Goal: Communication & Community: Answer question/provide support

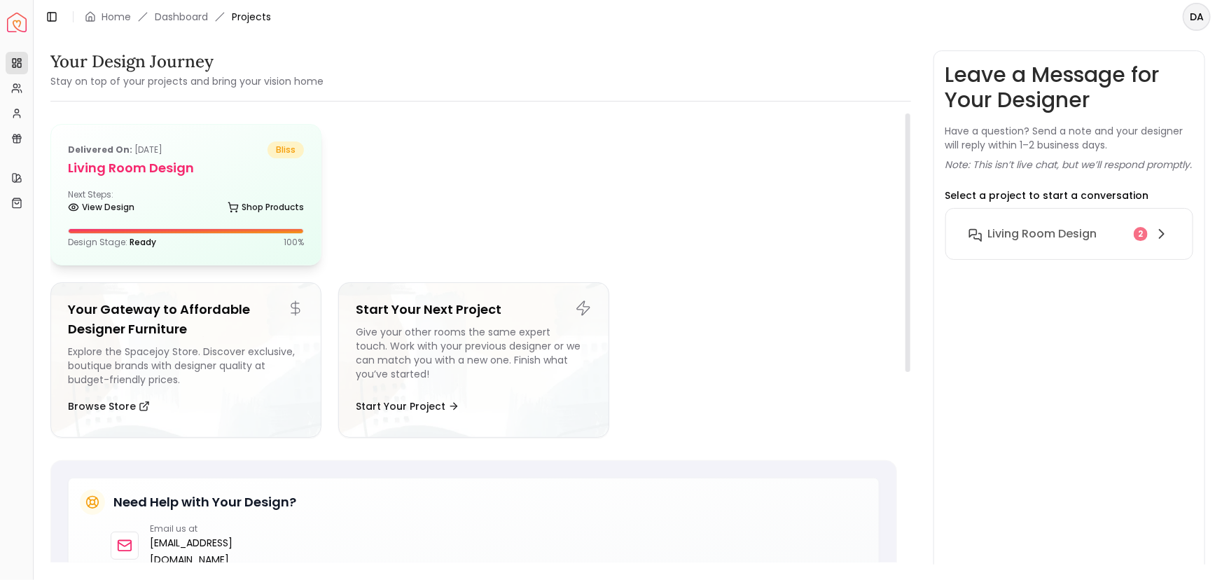
click at [154, 191] on div "Next Steps: View Design Shop Products" at bounding box center [186, 203] width 236 height 28
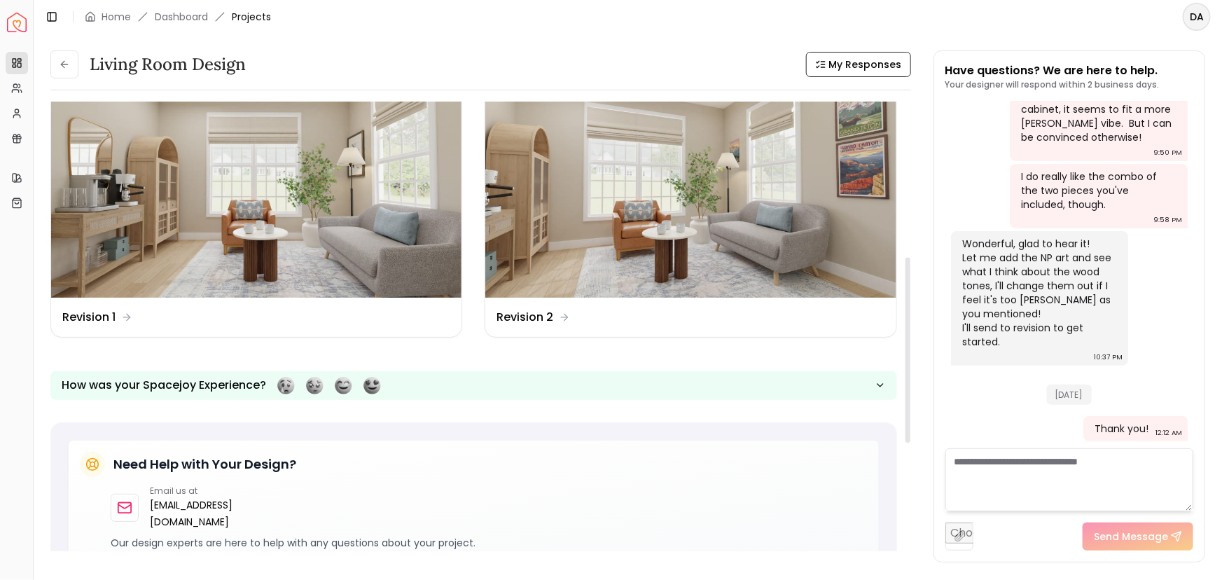
scroll to position [282, 0]
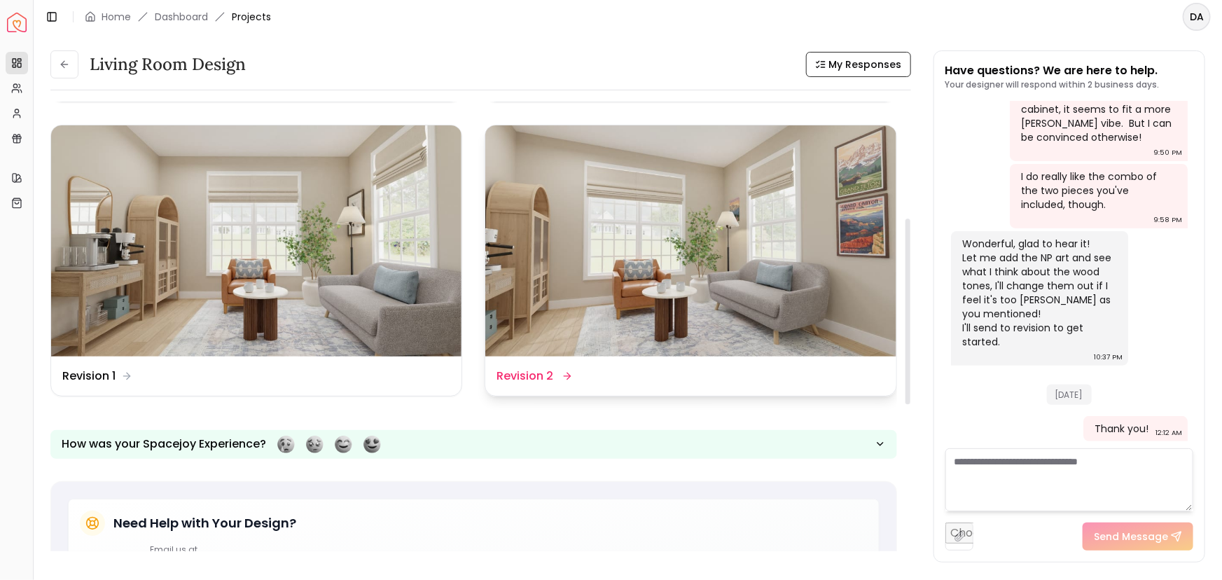
click at [698, 321] on img at bounding box center [690, 240] width 410 height 231
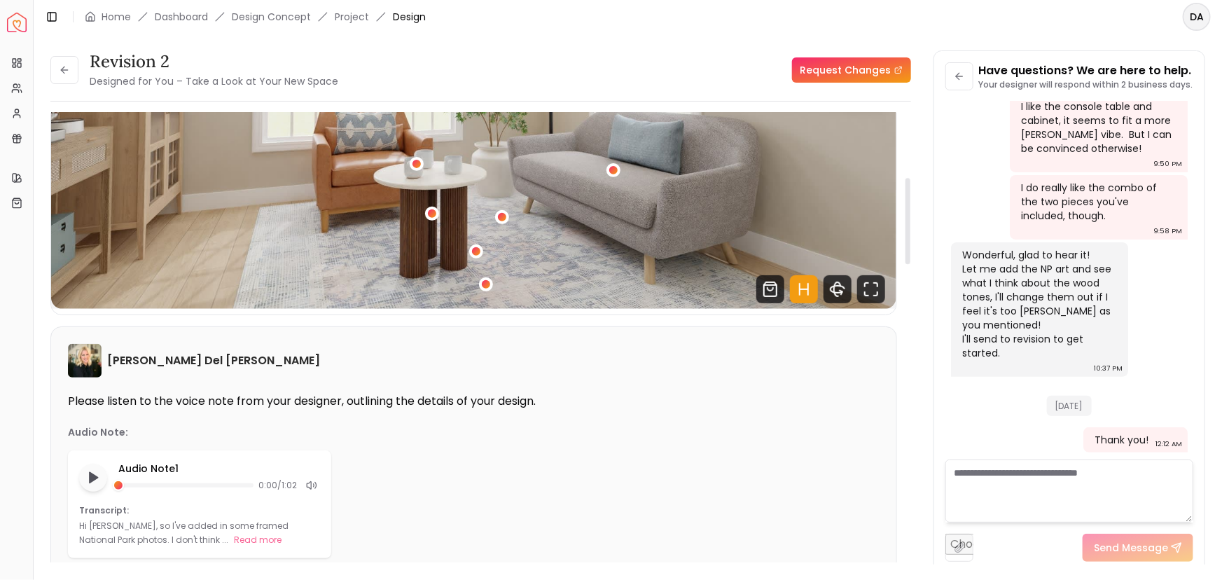
scroll to position [540, 0]
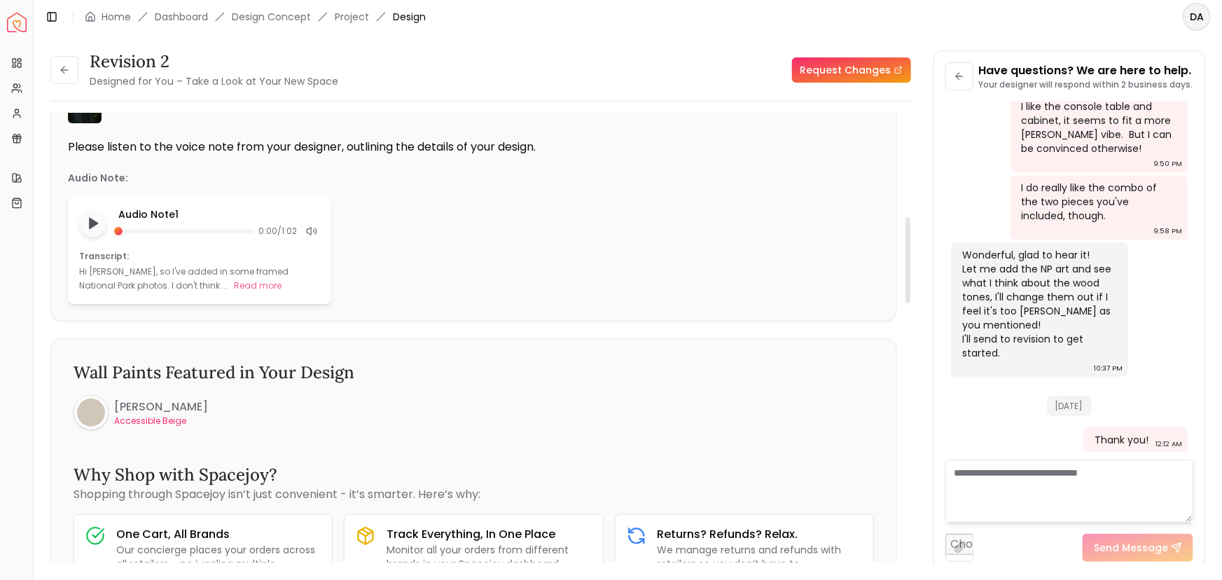
click at [170, 281] on div "Hi Dana, so I've added in some framed National Park photos. I don't think ... R…" at bounding box center [199, 279] width 241 height 28
click at [234, 289] on button "Read more" at bounding box center [258, 286] width 48 height 14
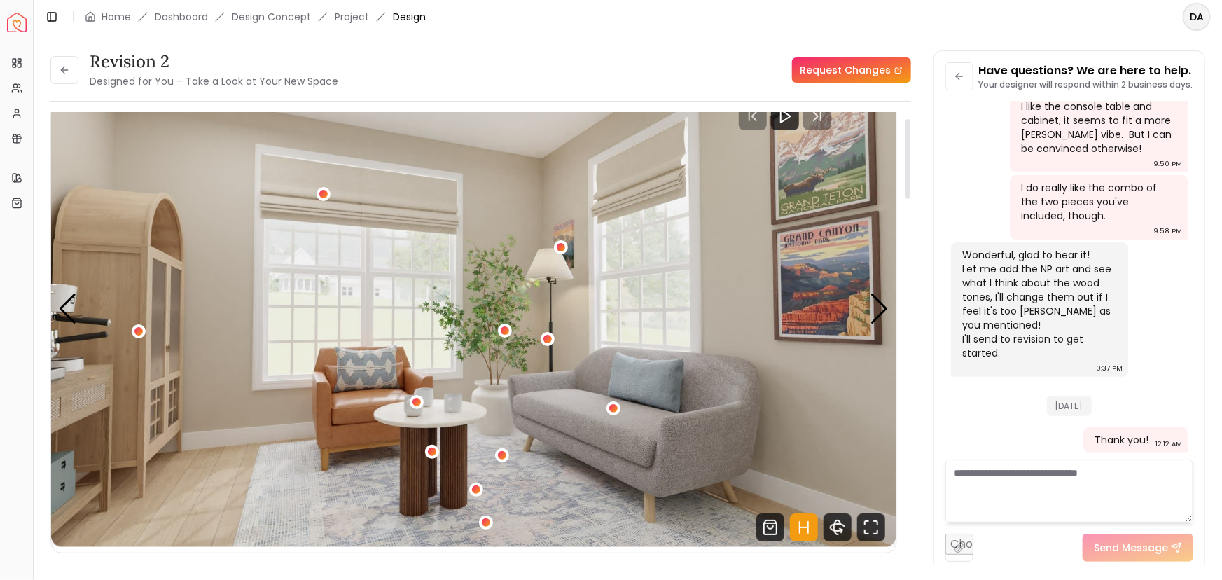
scroll to position [31, 0]
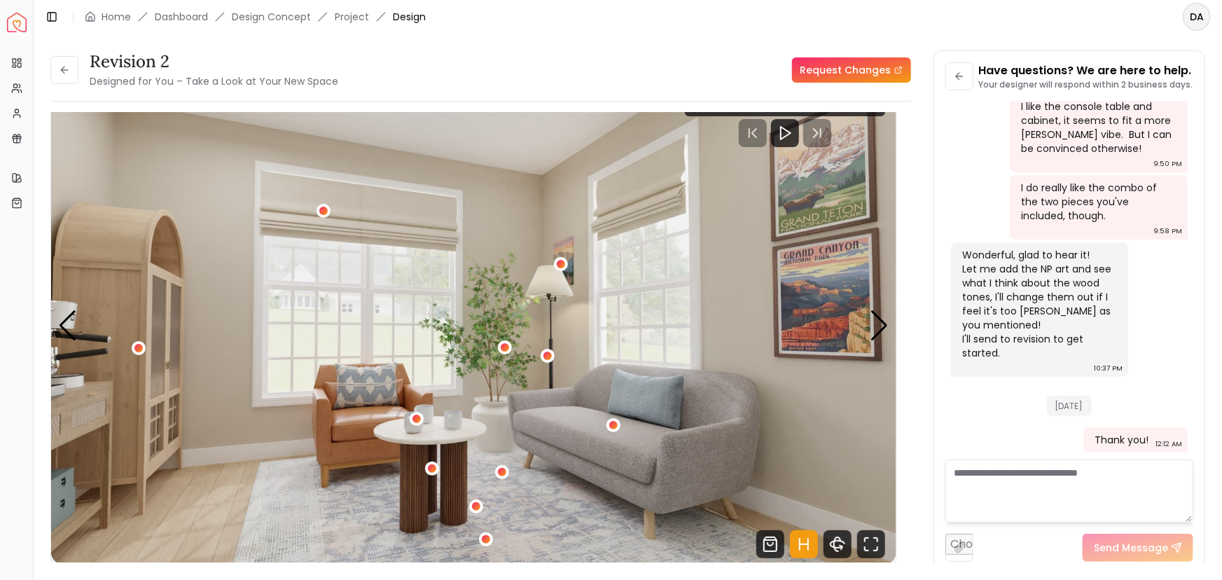
click at [1016, 490] on textarea at bounding box center [1070, 491] width 248 height 63
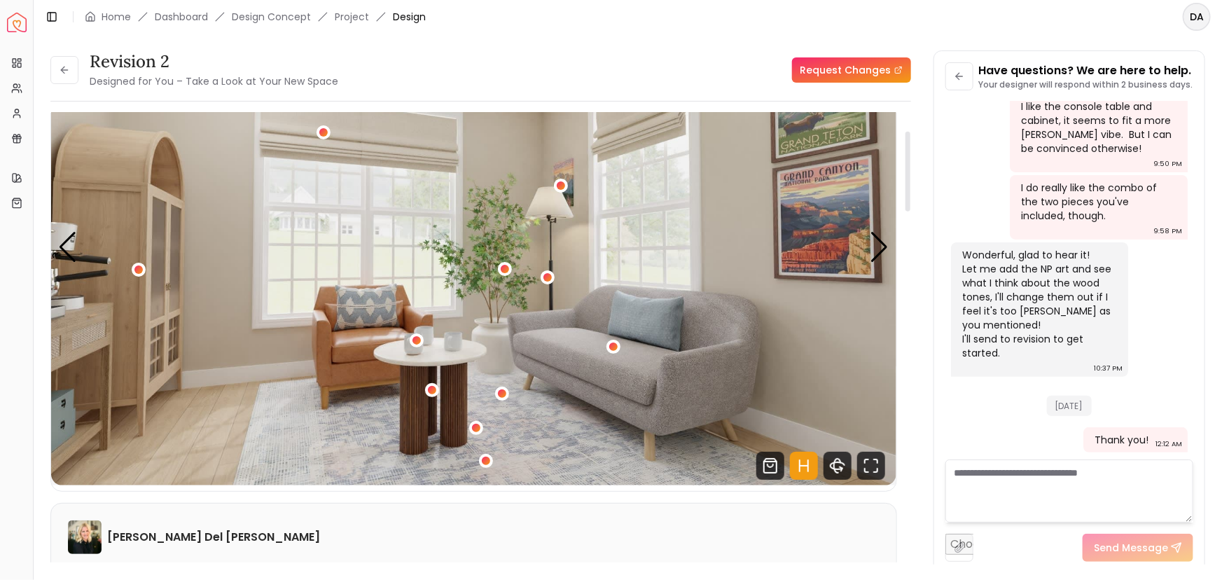
scroll to position [95, 0]
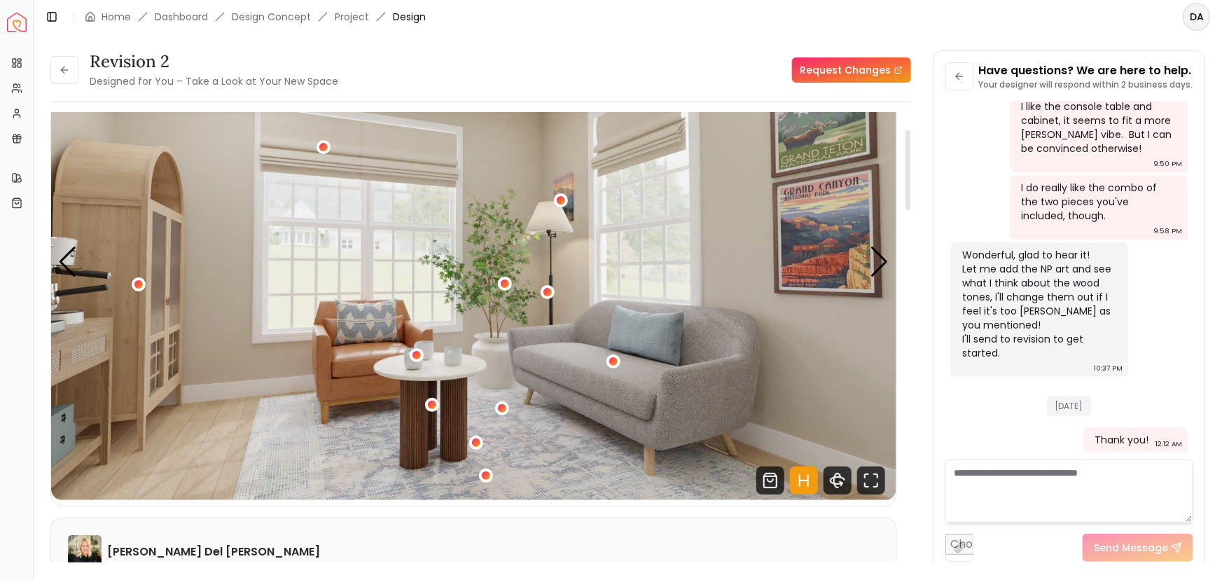
click at [988, 478] on textarea at bounding box center [1070, 491] width 248 height 63
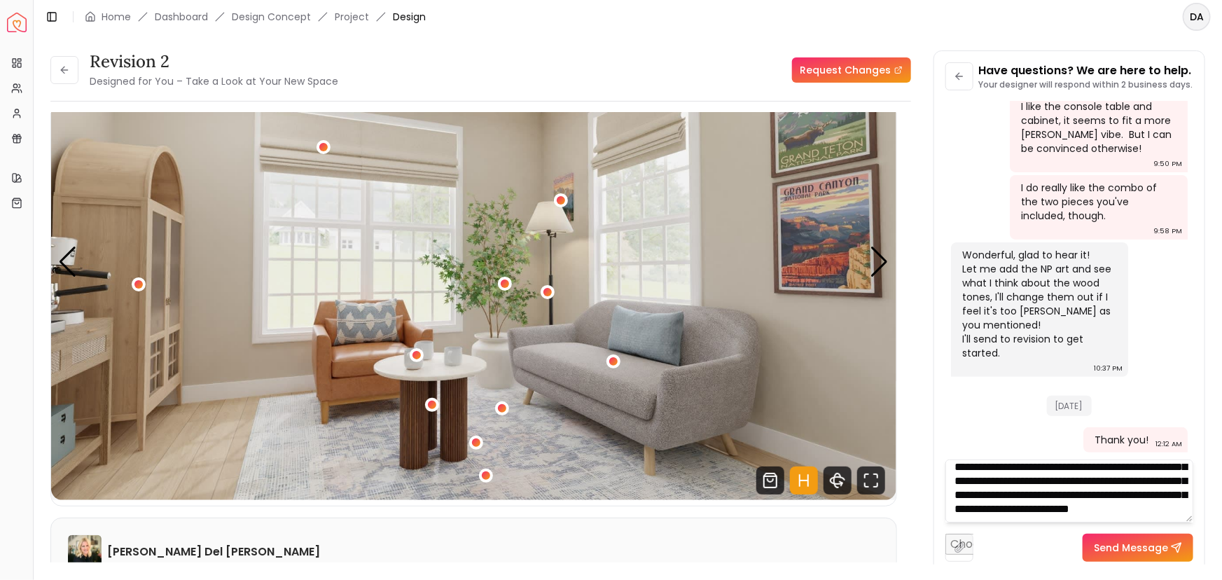
scroll to position [112, 0]
click at [1163, 501] on textarea "**********" at bounding box center [1070, 491] width 249 height 63
click at [1135, 519] on textarea "**********" at bounding box center [1070, 491] width 249 height 63
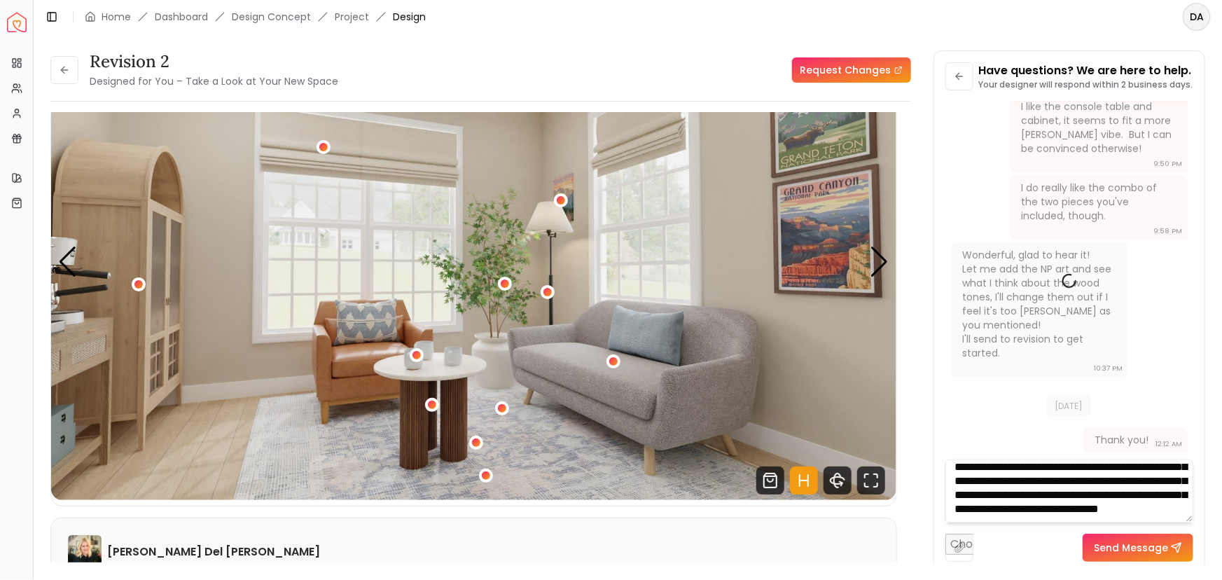
type textarea "**********"
click at [1119, 541] on button "Send Message" at bounding box center [1138, 548] width 111 height 28
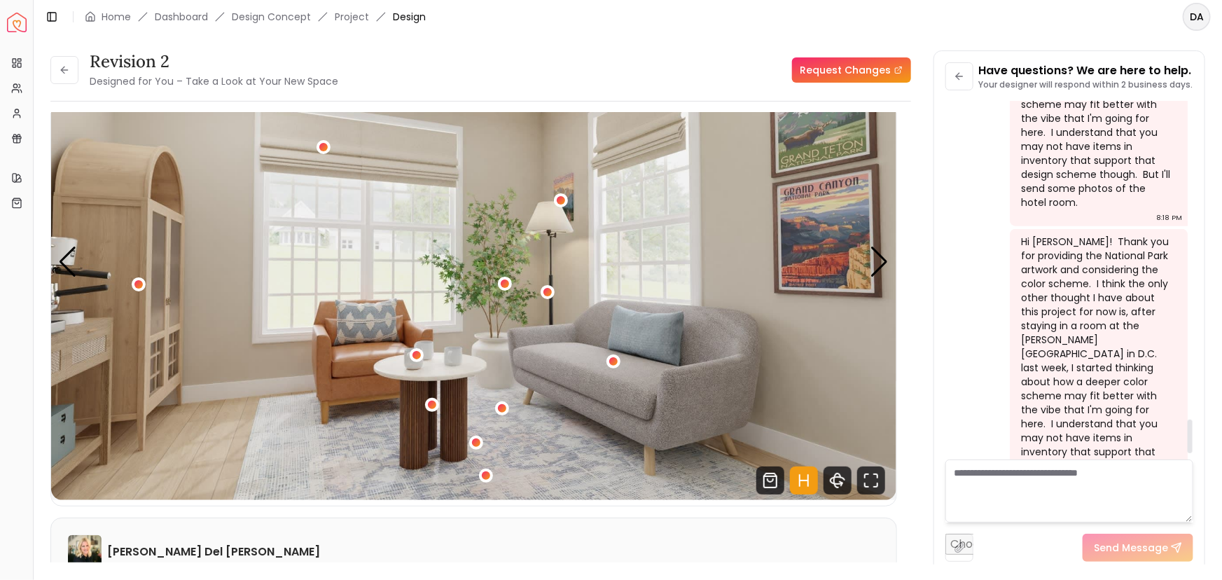
scroll to position [3462, 0]
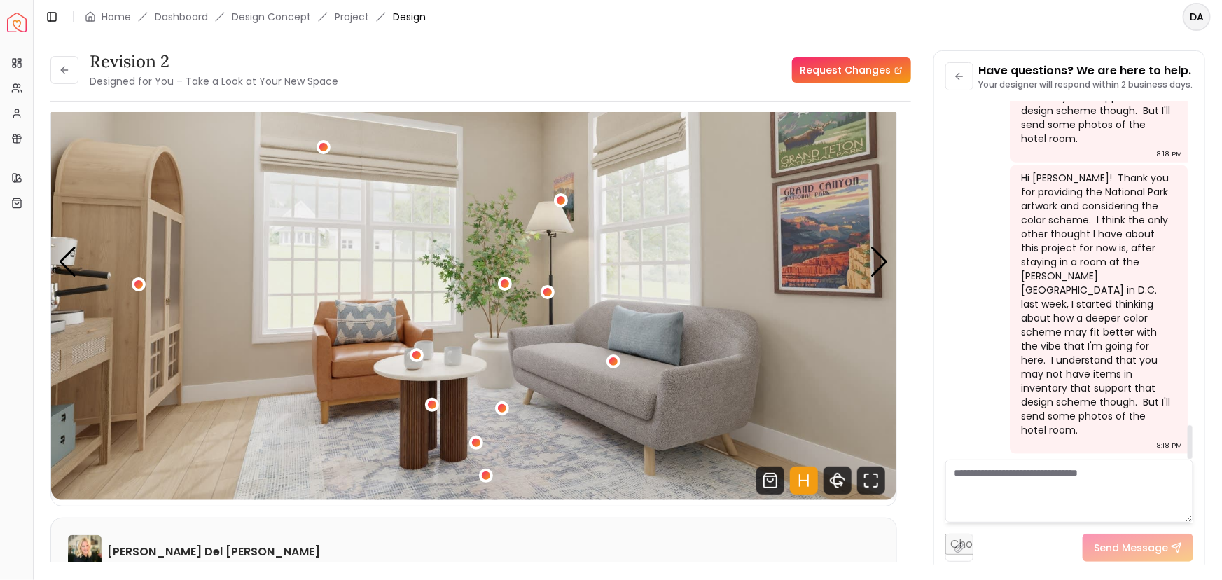
click at [1126, 379] on div "Hi [PERSON_NAME]! Thank you for providing the National Park artwork and conside…" at bounding box center [1097, 304] width 153 height 266
drag, startPoint x: 1126, startPoint y: 379, endPoint x: 1148, endPoint y: 392, distance: 25.5
click at [1148, 392] on div "Hi [PERSON_NAME]! Thank you for providing the National Park artwork and conside…" at bounding box center [1097, 304] width 153 height 266
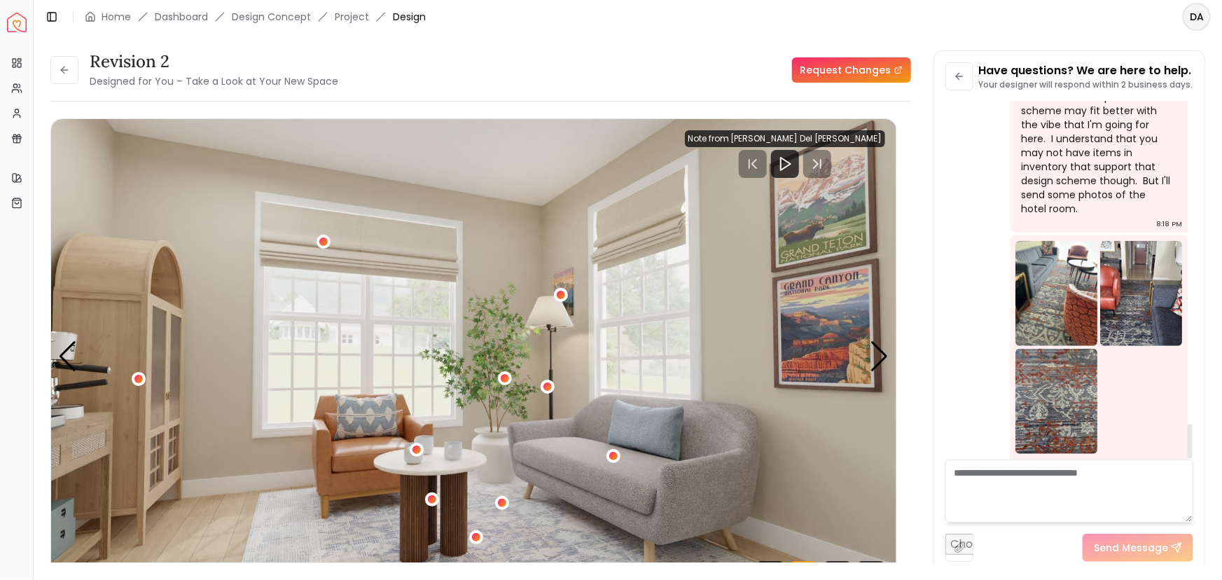
scroll to position [3348, 0]
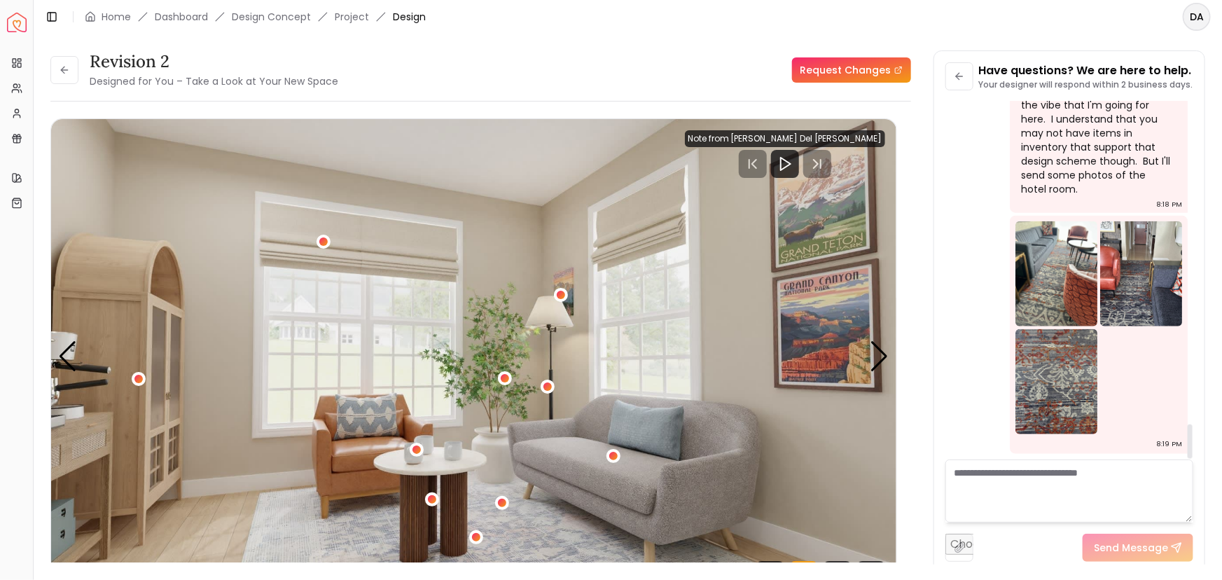
click at [1081, 303] on img at bounding box center [1057, 273] width 82 height 105
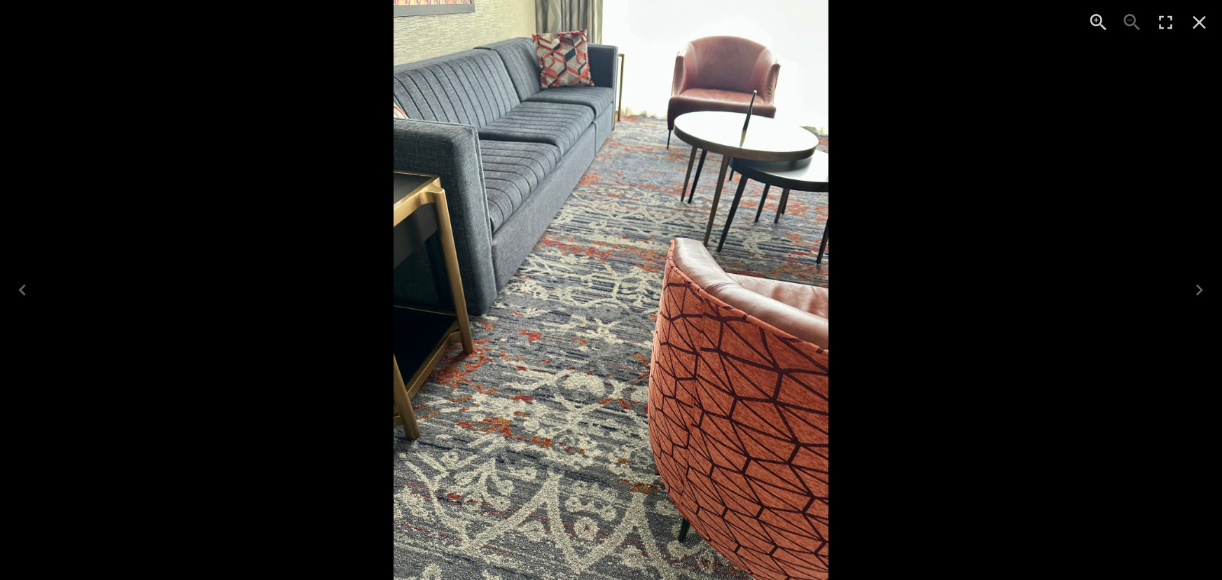
click at [1197, 32] on icon "Close" at bounding box center [1200, 22] width 22 height 22
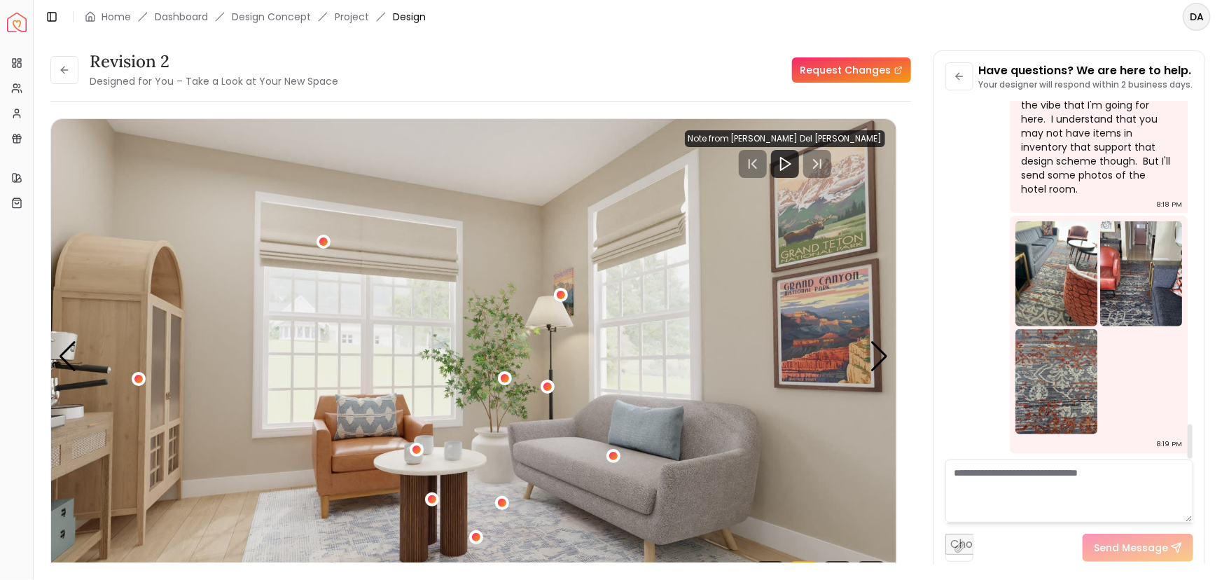
click at [1142, 261] on img at bounding box center [1141, 273] width 82 height 105
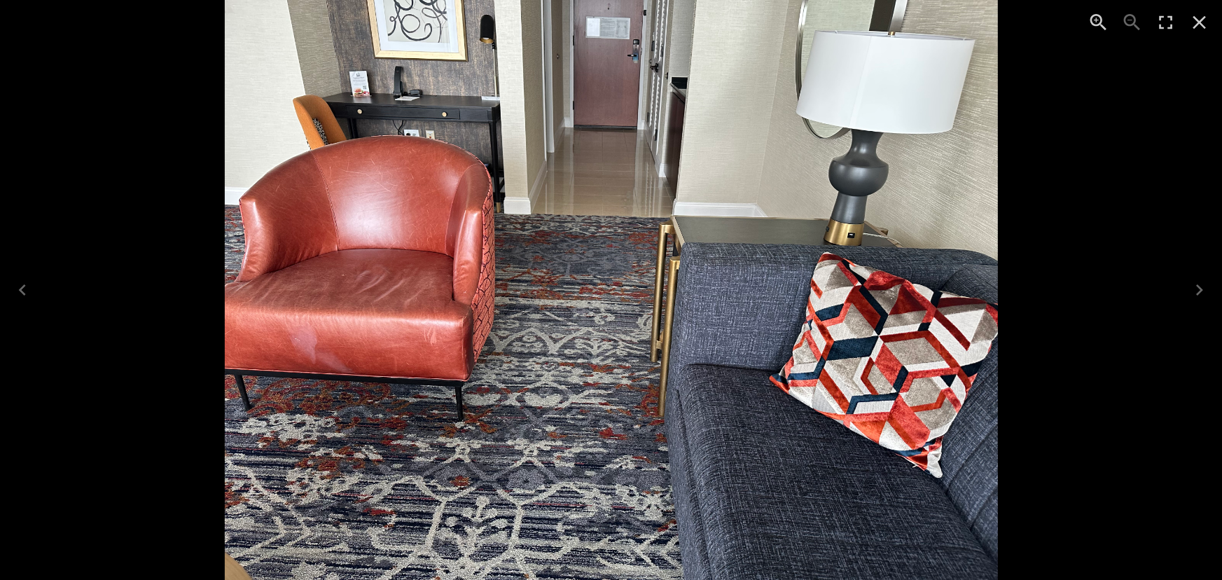
click at [1207, 20] on icon "Close" at bounding box center [1200, 22] width 22 height 22
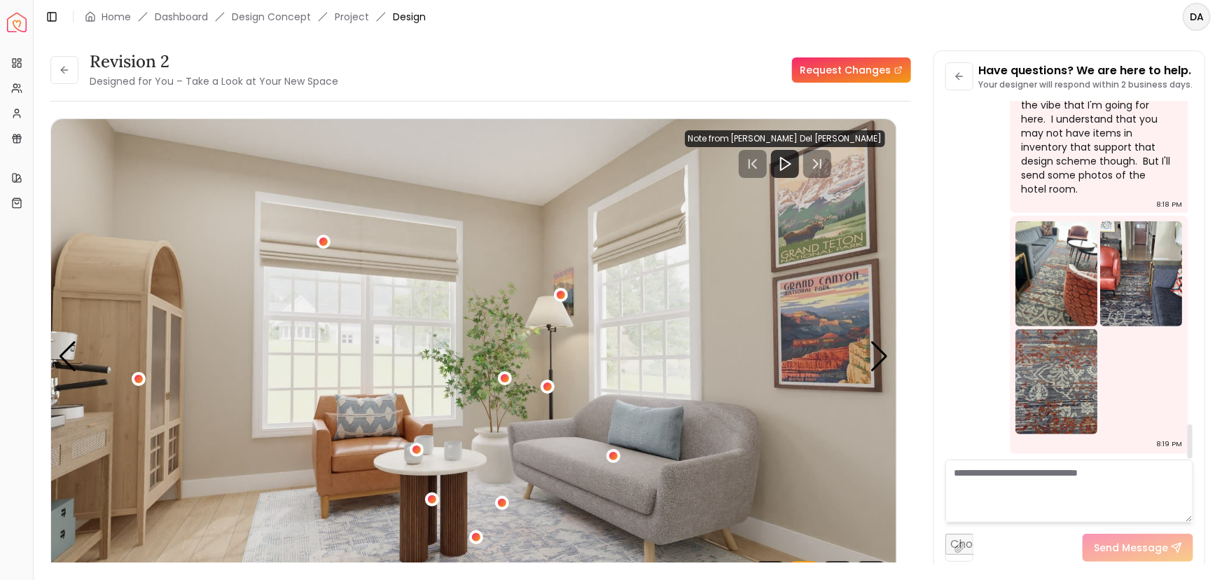
click at [1047, 355] on img at bounding box center [1057, 381] width 82 height 105
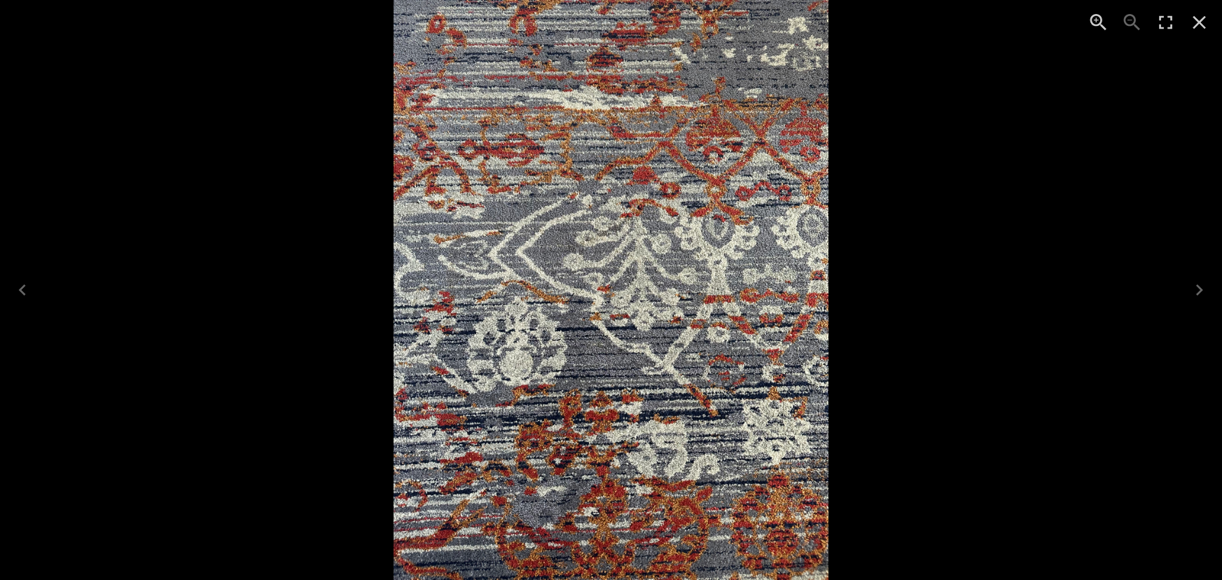
click at [1202, 24] on icon "Close" at bounding box center [1200, 22] width 13 height 13
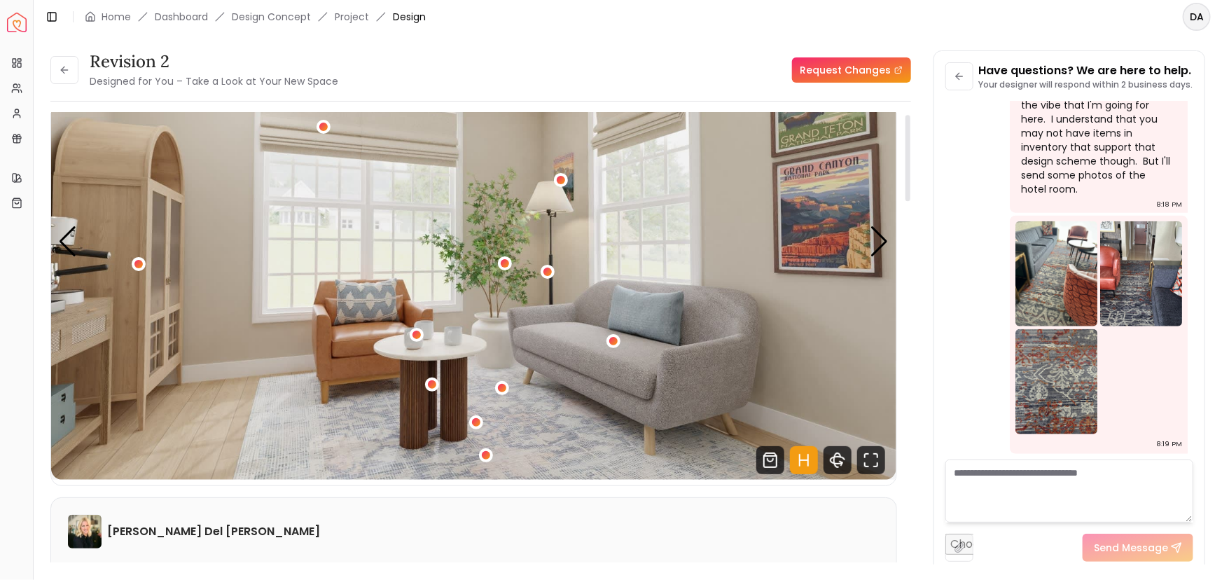
scroll to position [0, 0]
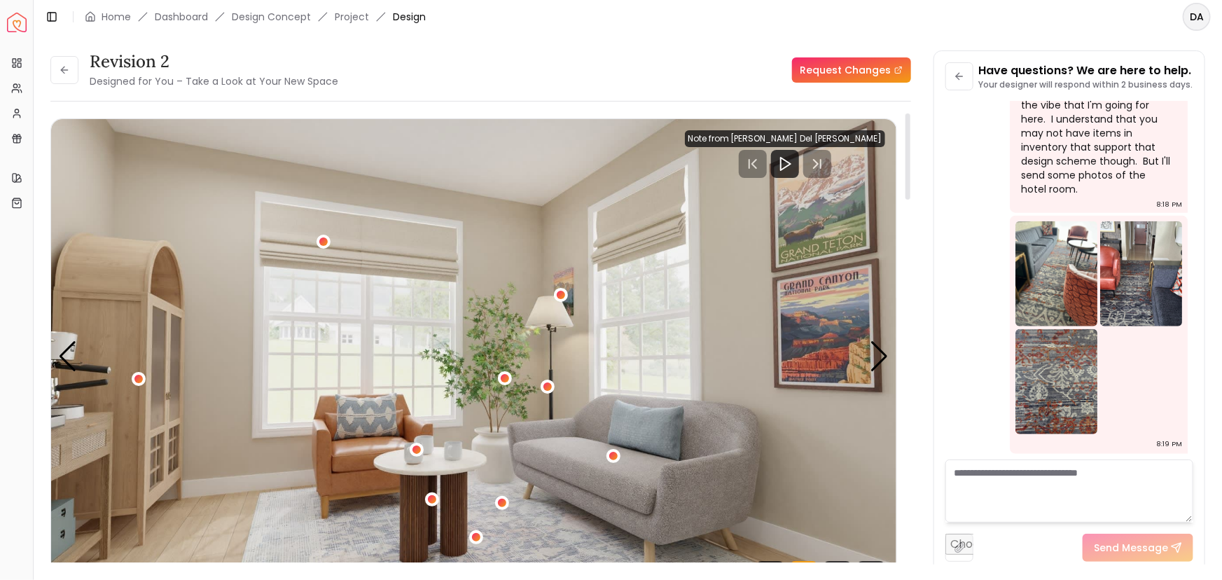
click at [558, 286] on div "1 / 4" at bounding box center [473, 357] width 845 height 476
click at [564, 293] on div "1 / 4" at bounding box center [561, 294] width 11 height 11
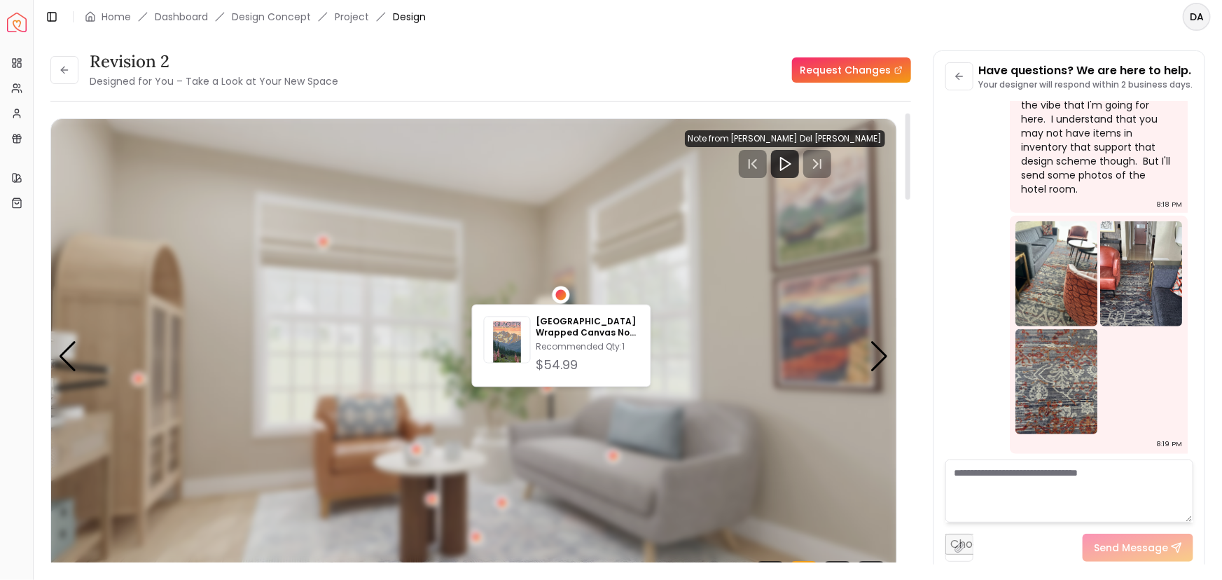
click at [564, 293] on div "1 / 4" at bounding box center [561, 294] width 11 height 11
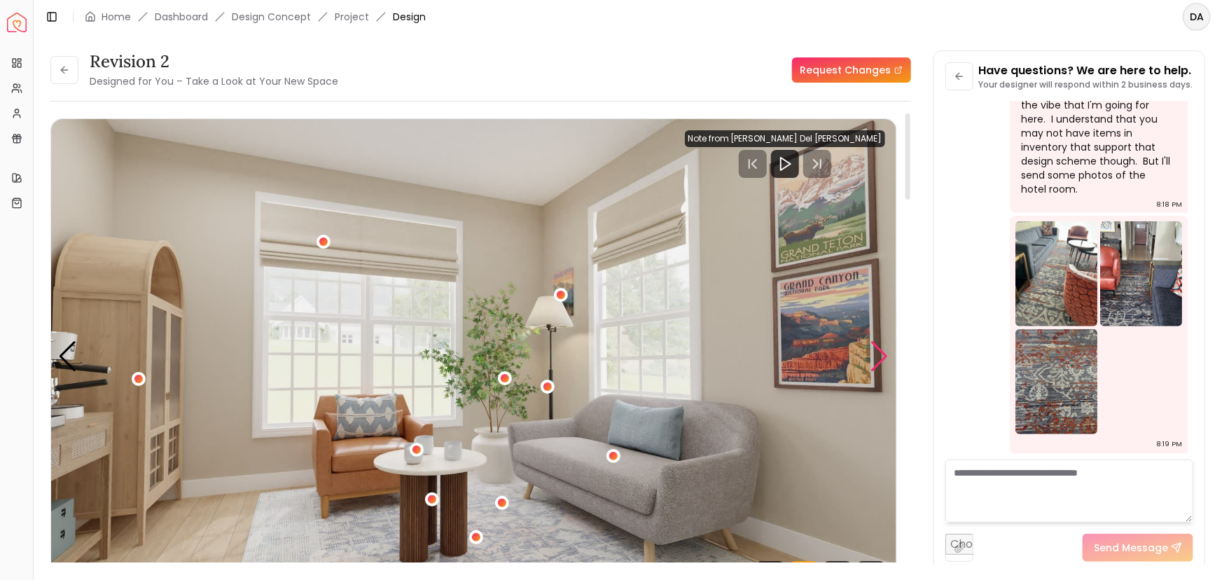
click at [882, 350] on div "Next slide" at bounding box center [880, 356] width 19 height 31
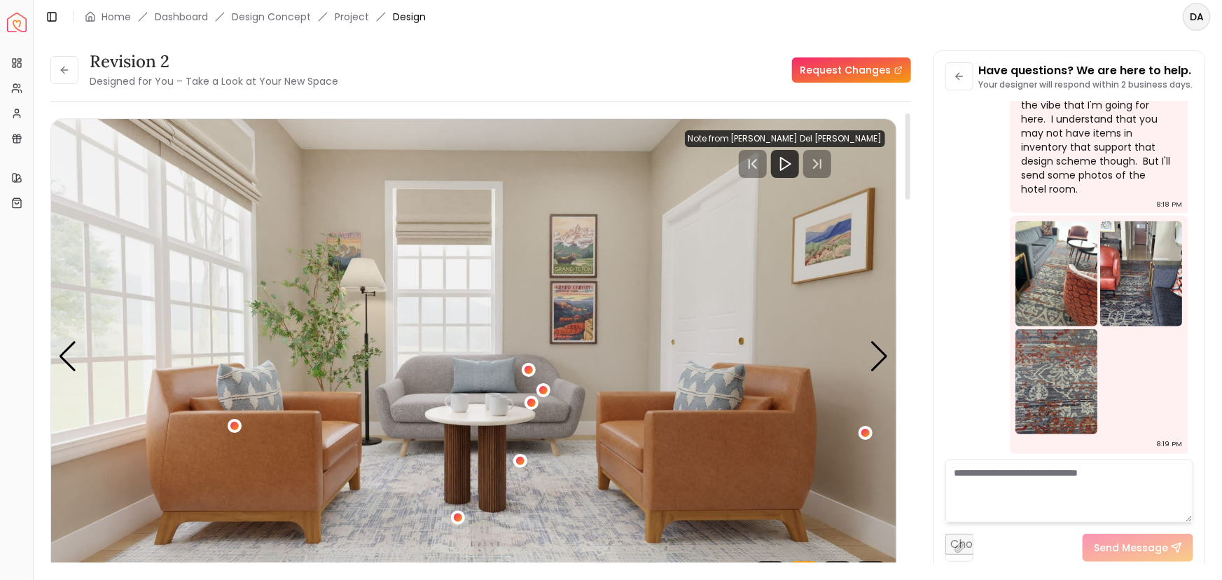
click at [844, 235] on img "2 / 4" at bounding box center [473, 357] width 845 height 476
click at [886, 354] on div "Next slide" at bounding box center [880, 356] width 19 height 31
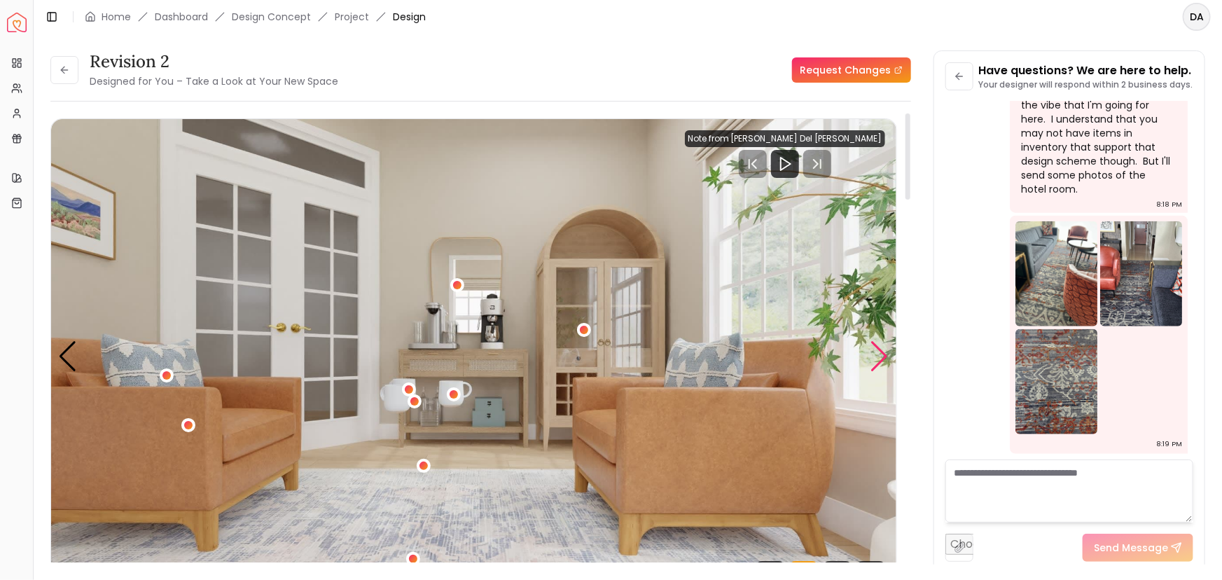
click at [885, 351] on div "Next slide" at bounding box center [880, 356] width 19 height 31
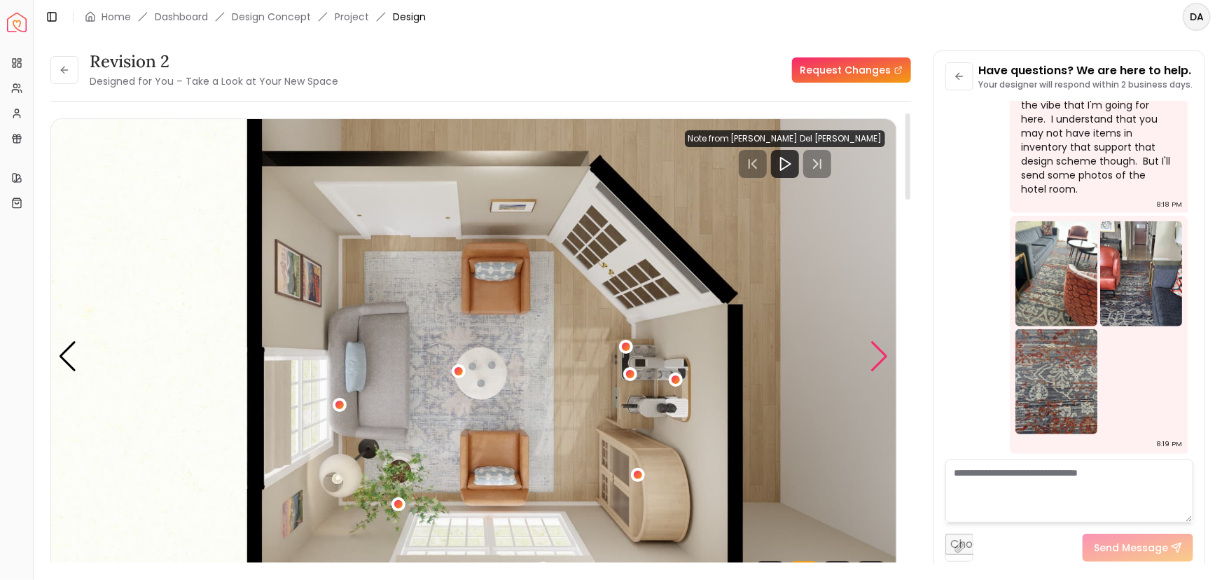
click at [885, 351] on div "Next slide" at bounding box center [880, 356] width 19 height 31
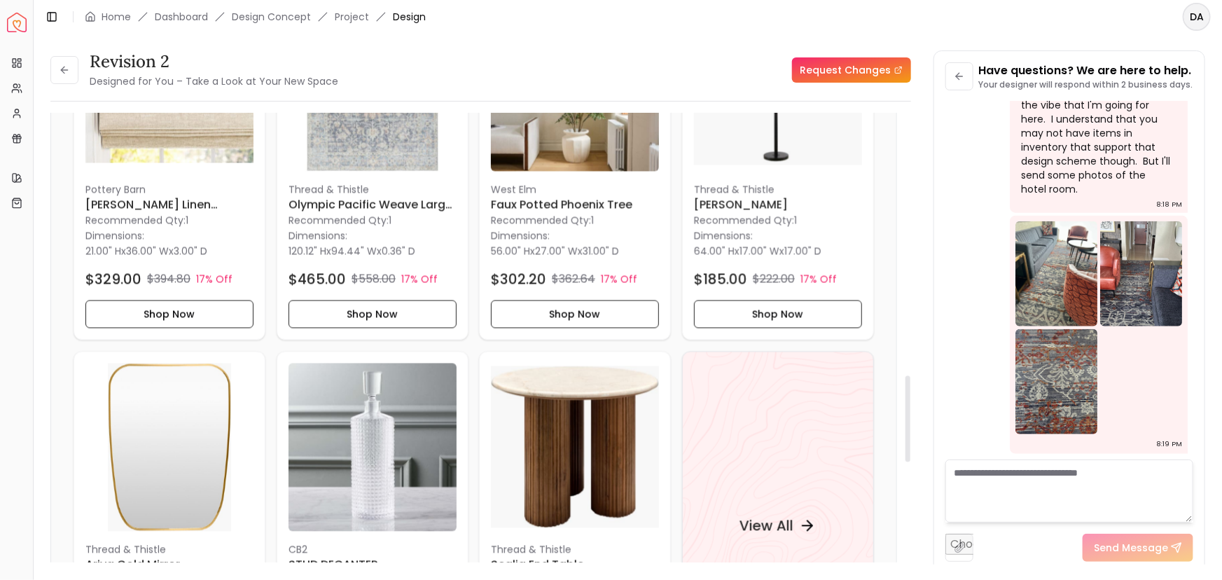
scroll to position [1401, 0]
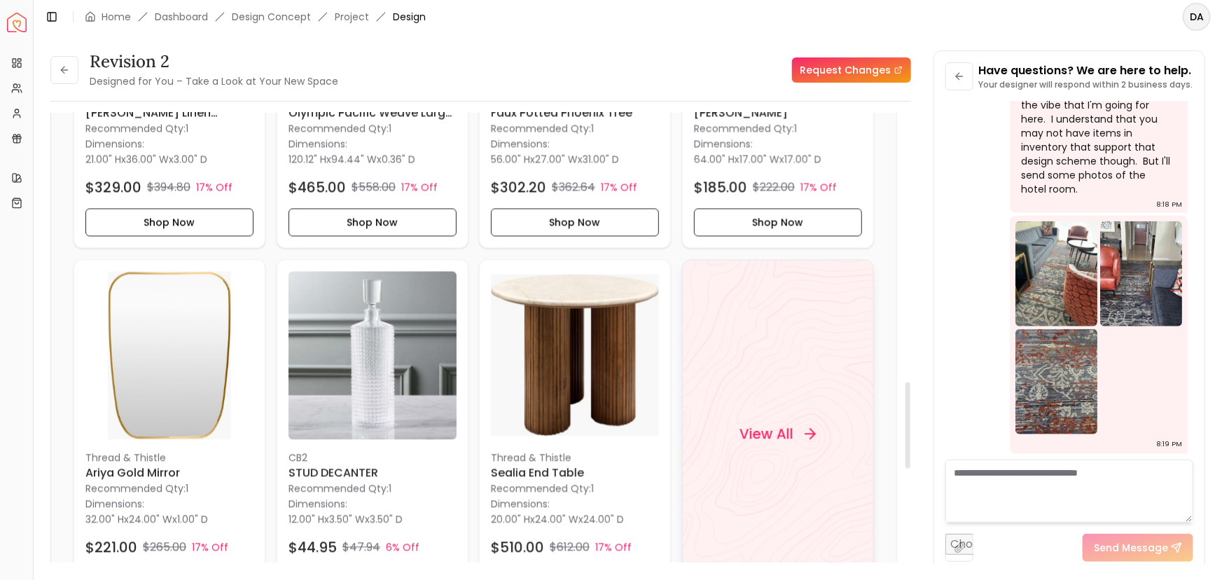
click at [771, 430] on h4 "View All" at bounding box center [767, 434] width 54 height 20
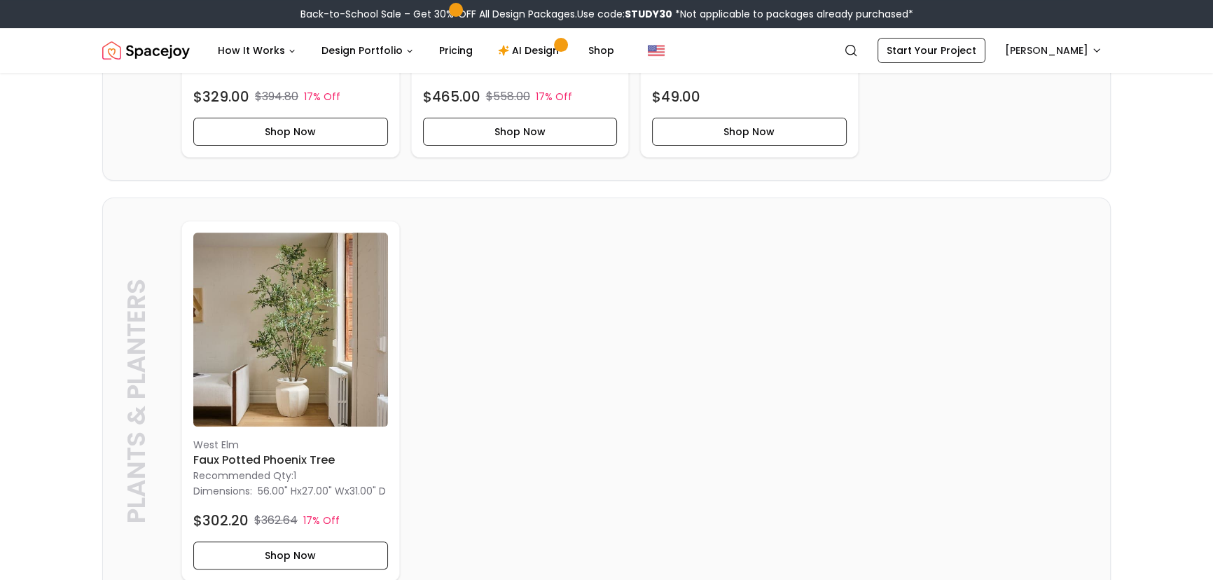
scroll to position [573, 0]
